Goal: Find specific page/section: Find specific page/section

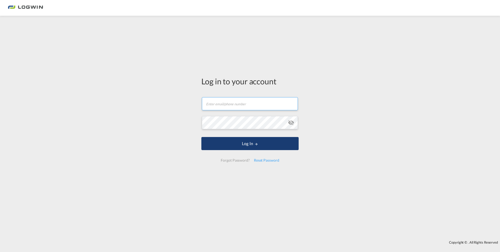
type input "[PERSON_NAME][EMAIL_ADDRESS][DOMAIN_NAME]"
click at [254, 141] on button "Log In" at bounding box center [249, 143] width 97 height 13
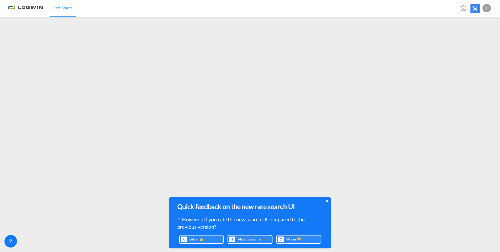
click at [328, 201] on icon at bounding box center [327, 201] width 3 height 4
